Goal: Task Accomplishment & Management: Manage account settings

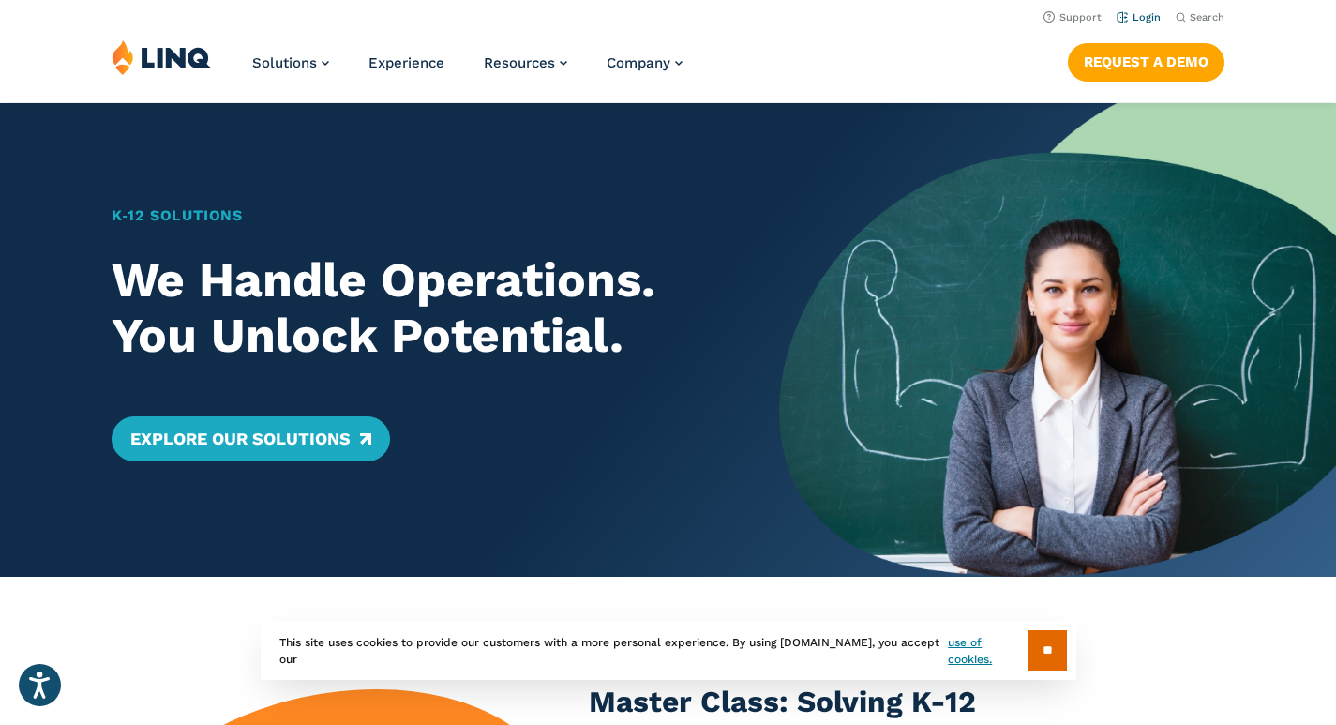
click at [1154, 23] on li "Login" at bounding box center [1139, 16] width 44 height 21
click at [1144, 13] on link "Login" at bounding box center [1139, 17] width 44 height 12
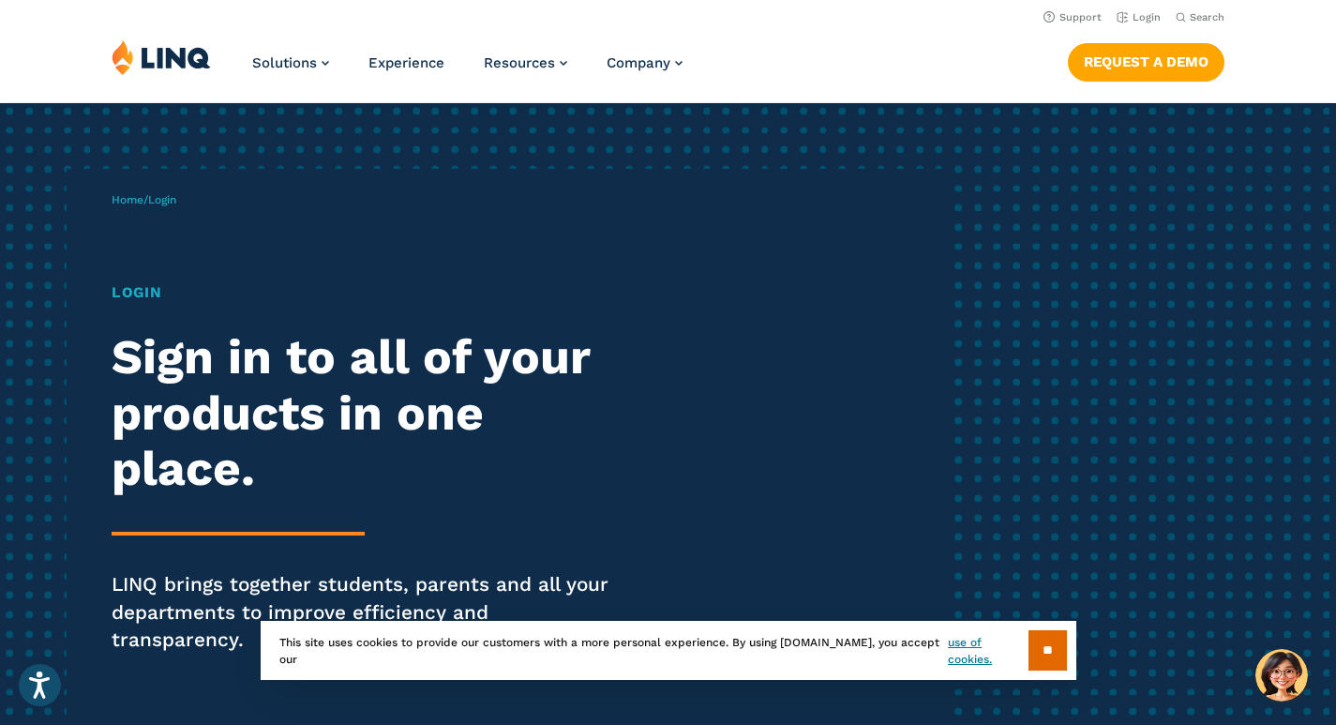
click at [138, 295] on h1 "Login" at bounding box center [369, 292] width 515 height 22
click at [157, 207] on p "Home / Login" at bounding box center [144, 199] width 65 height 17
click at [1139, 10] on li "Login" at bounding box center [1139, 16] width 44 height 21
click at [1056, 666] on input "**" at bounding box center [1047, 650] width 38 height 40
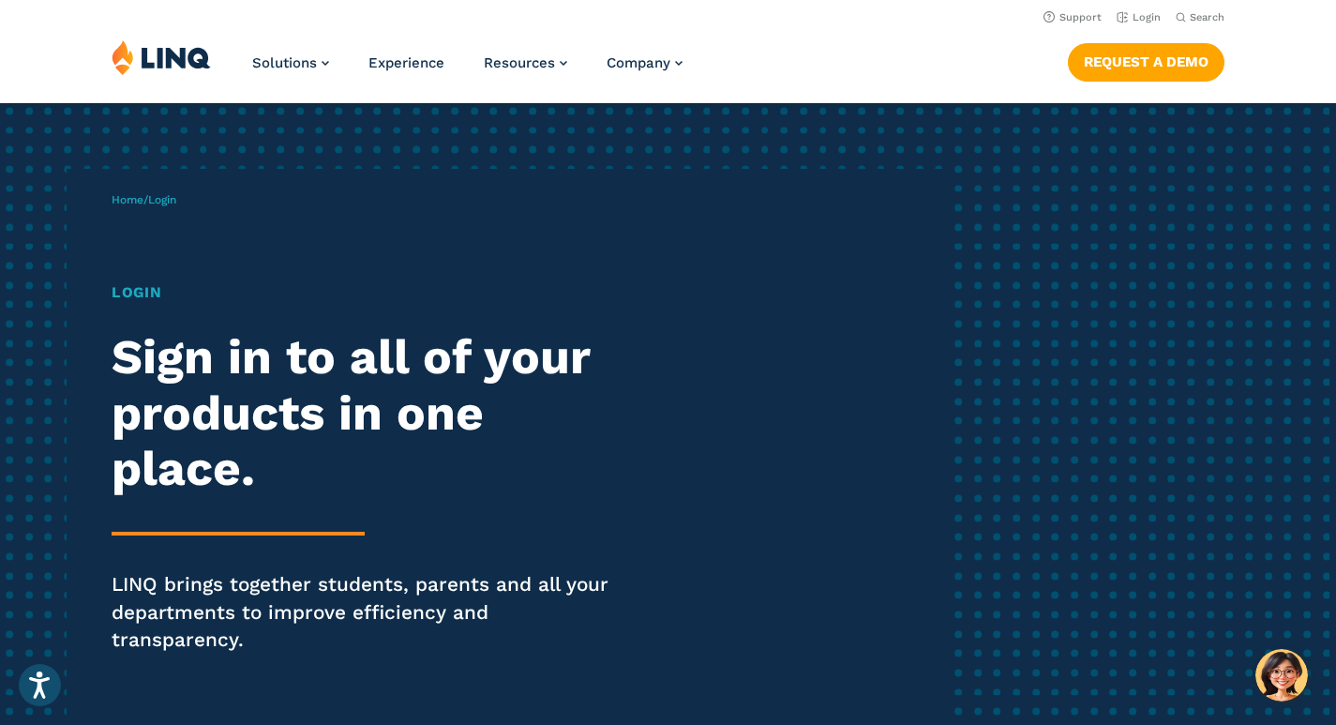
click at [146, 302] on h1 "Login" at bounding box center [369, 292] width 515 height 22
click at [157, 292] on h1 "Login" at bounding box center [369, 292] width 515 height 22
click at [150, 202] on span "Home / Login" at bounding box center [144, 199] width 65 height 13
click at [193, 201] on div "Home / Login Login Sign in to all of your products in one place. LINQ brings to…" at bounding box center [529, 449] width 834 height 561
click at [1153, 20] on link "Login" at bounding box center [1139, 17] width 44 height 12
